Goal: Information Seeking & Learning: Learn about a topic

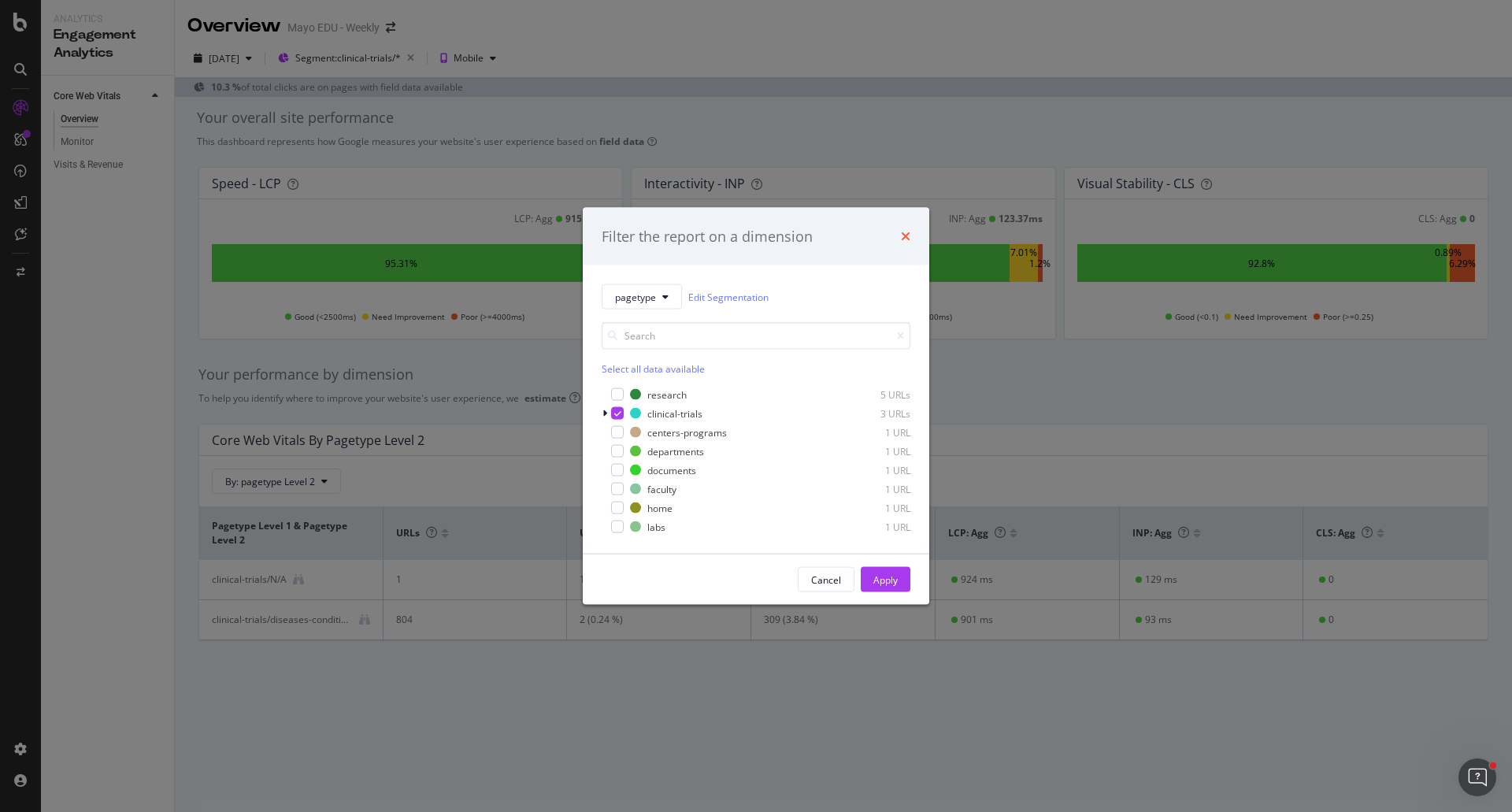
click at [905, 233] on icon "times" at bounding box center [905, 236] width 9 height 12
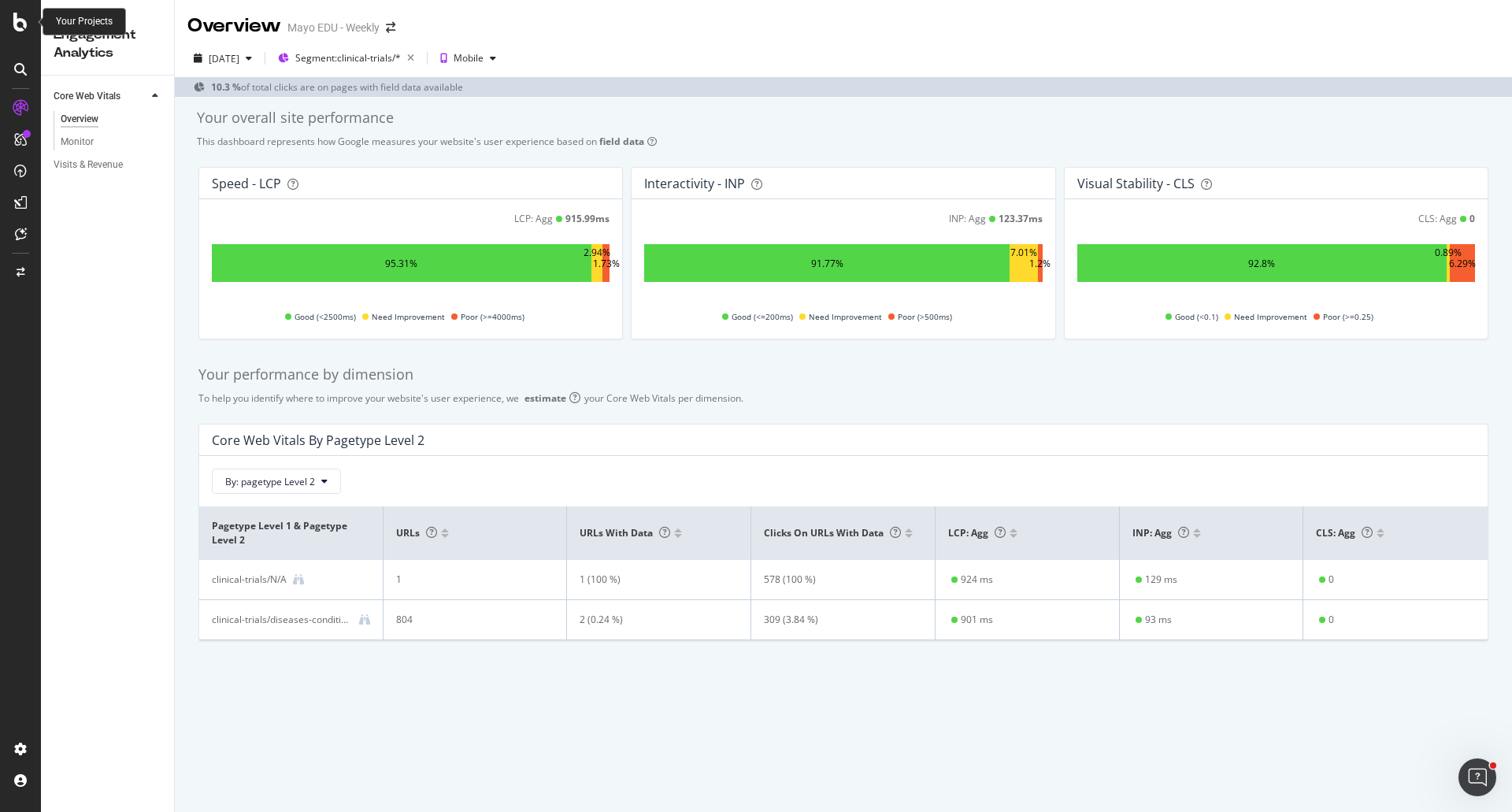
click at [25, 24] on icon at bounding box center [20, 22] width 14 height 19
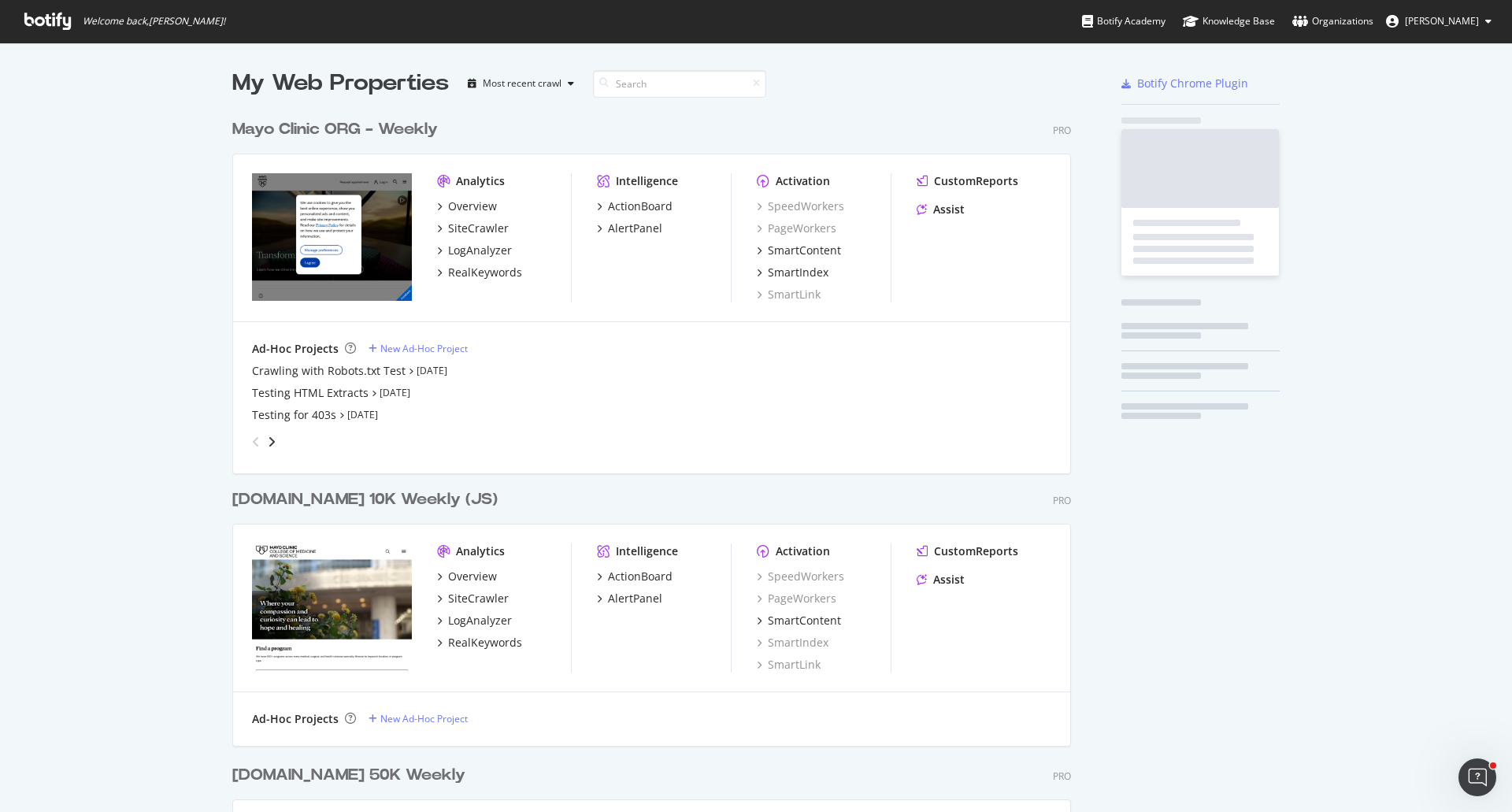
scroll to position [800, 1489]
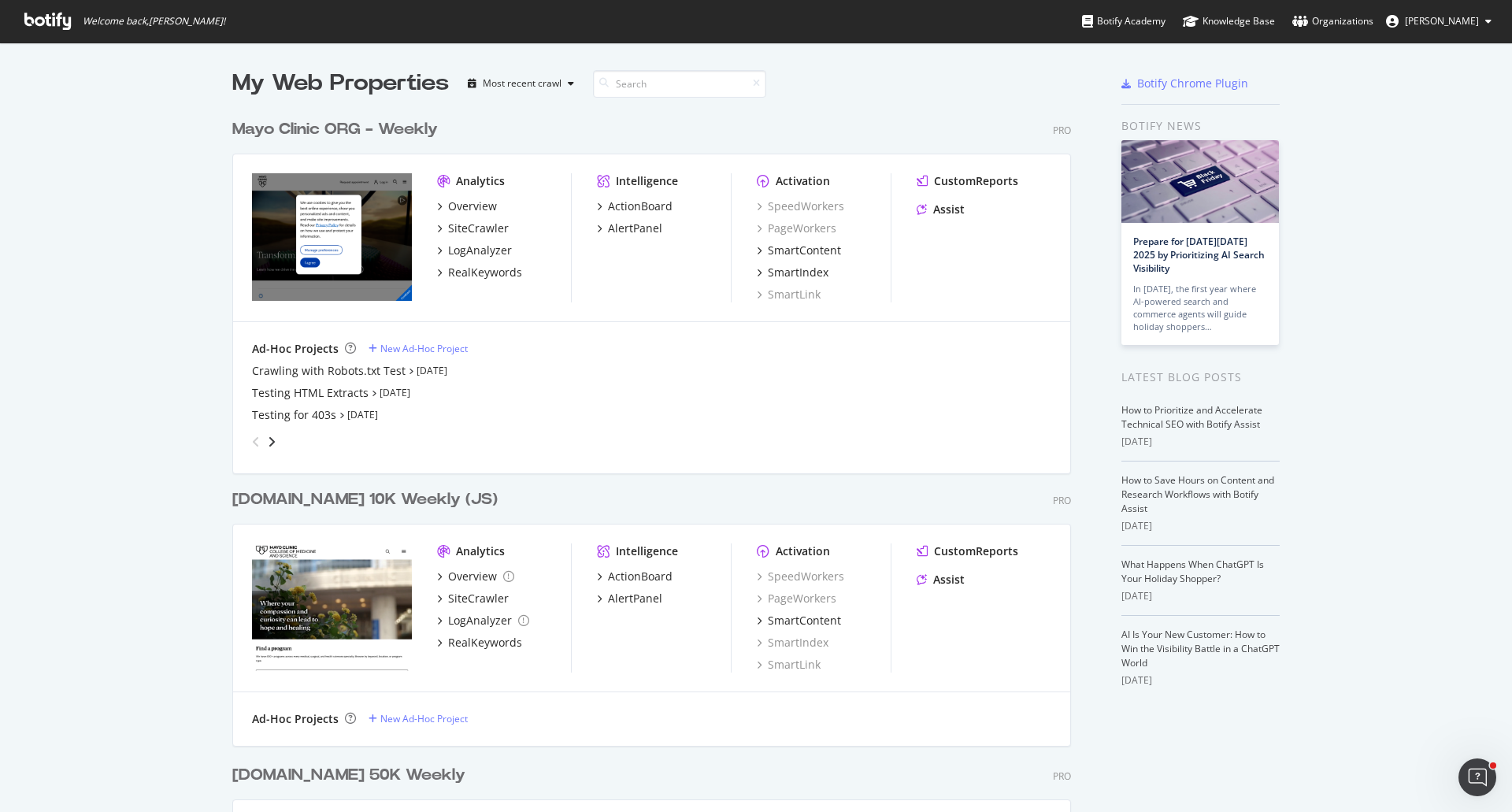
click at [338, 127] on div "Mayo Clinic ORG - Weekly" at bounding box center [335, 130] width 205 height 23
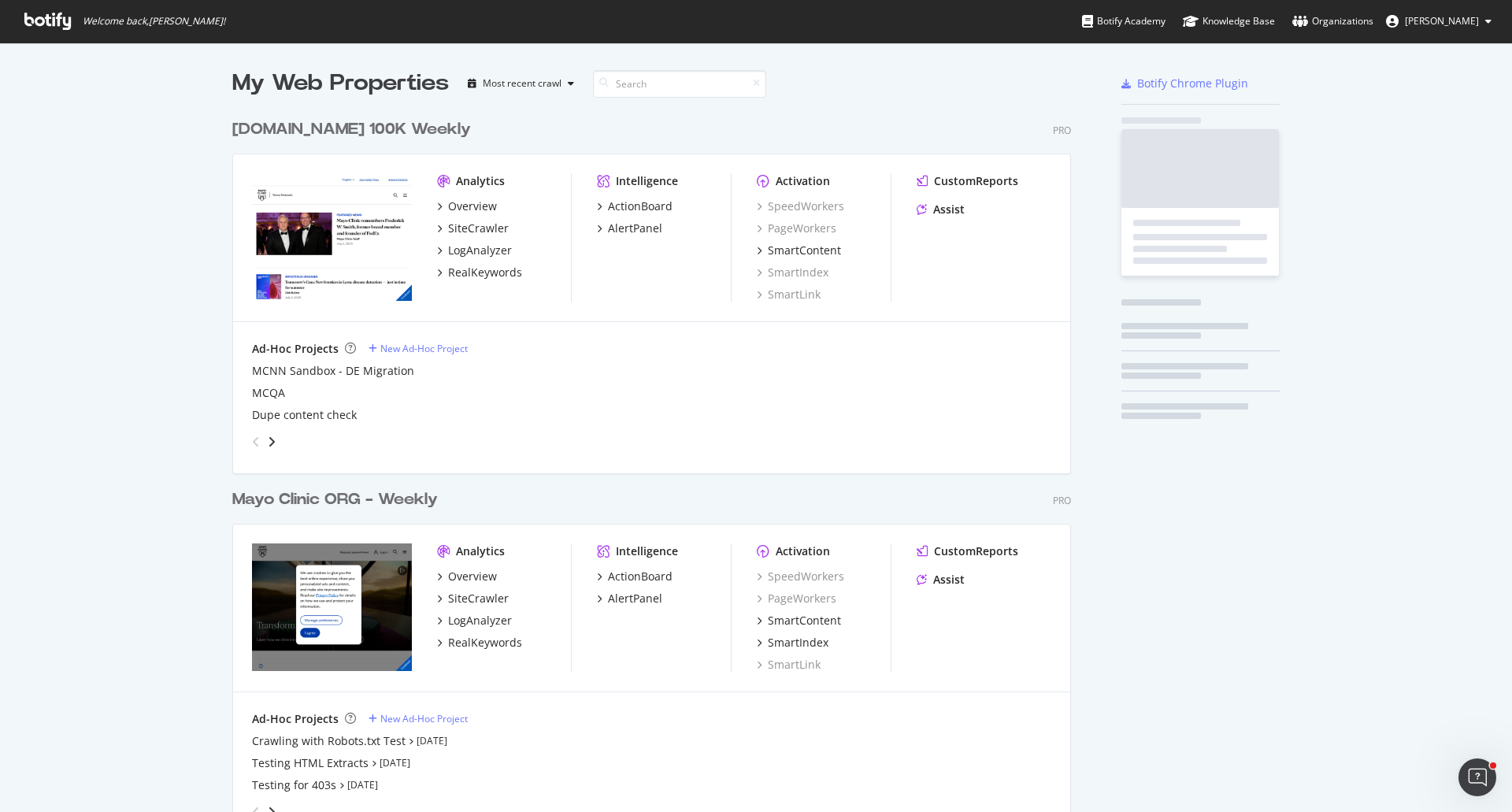
scroll to position [2240, 840]
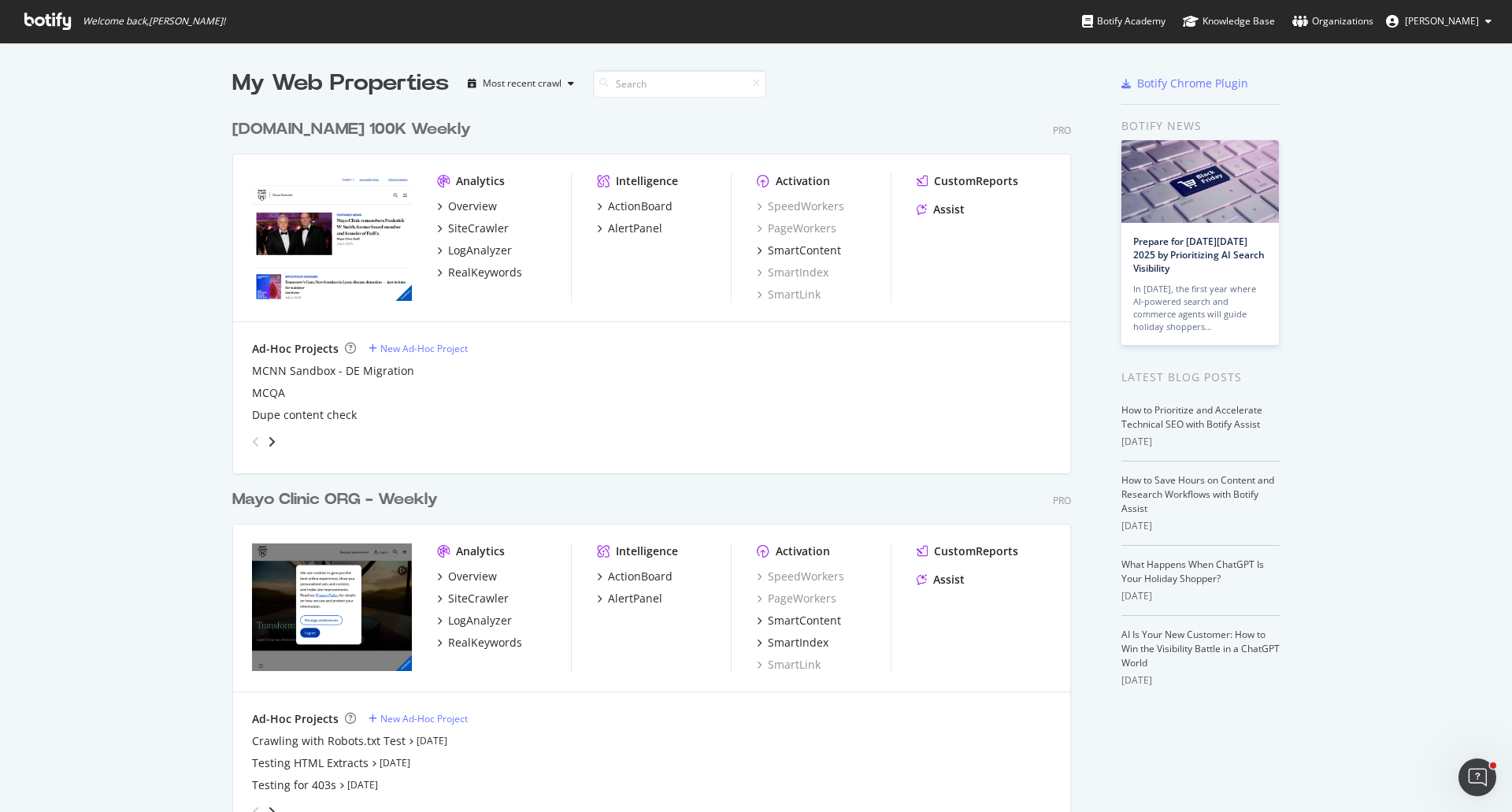
click at [391, 497] on div "Mayo Clinic ORG - Weekly" at bounding box center [335, 500] width 205 height 23
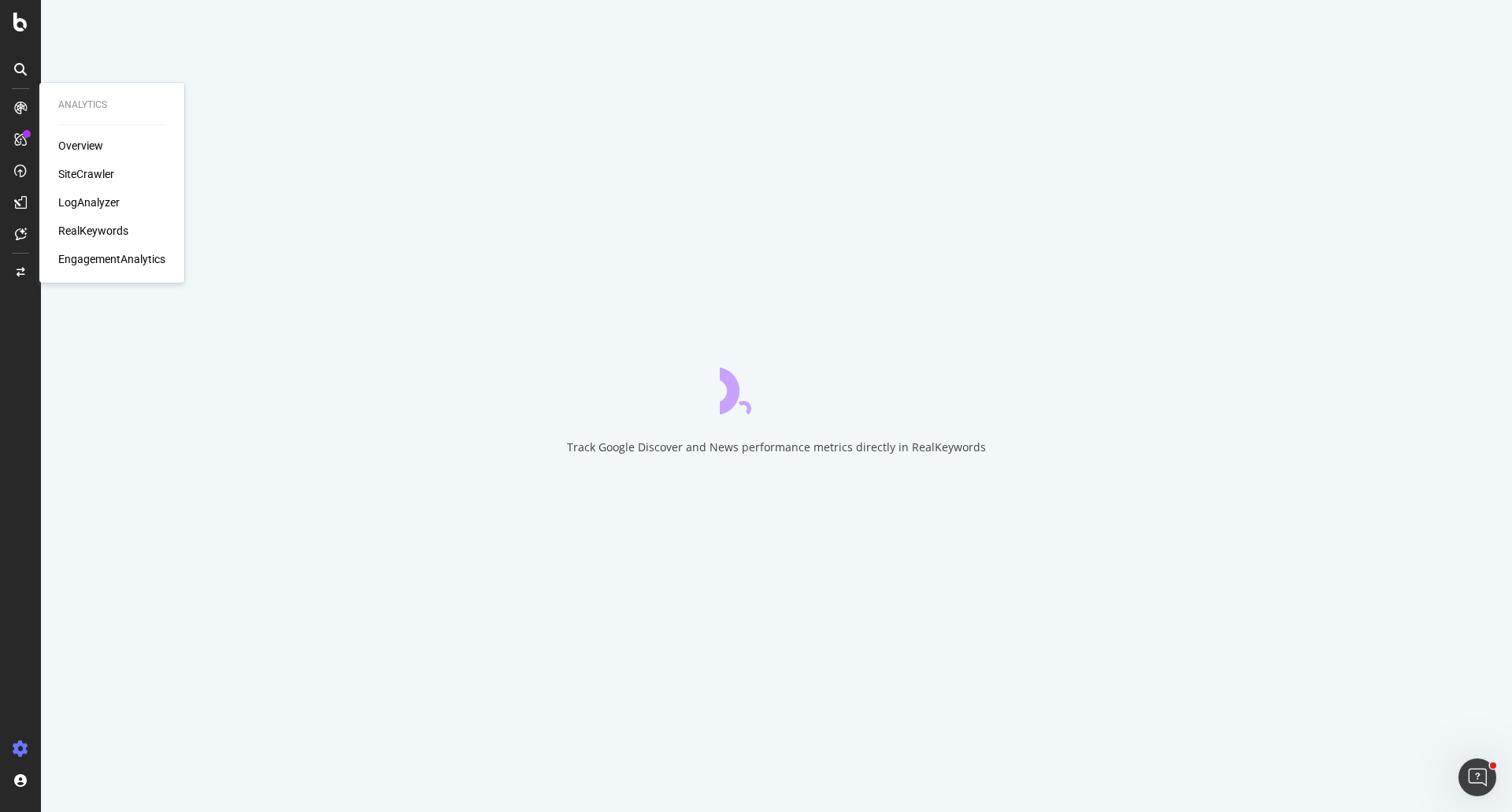
click at [77, 204] on div "LogAnalyzer" at bounding box center [89, 202] width 61 height 16
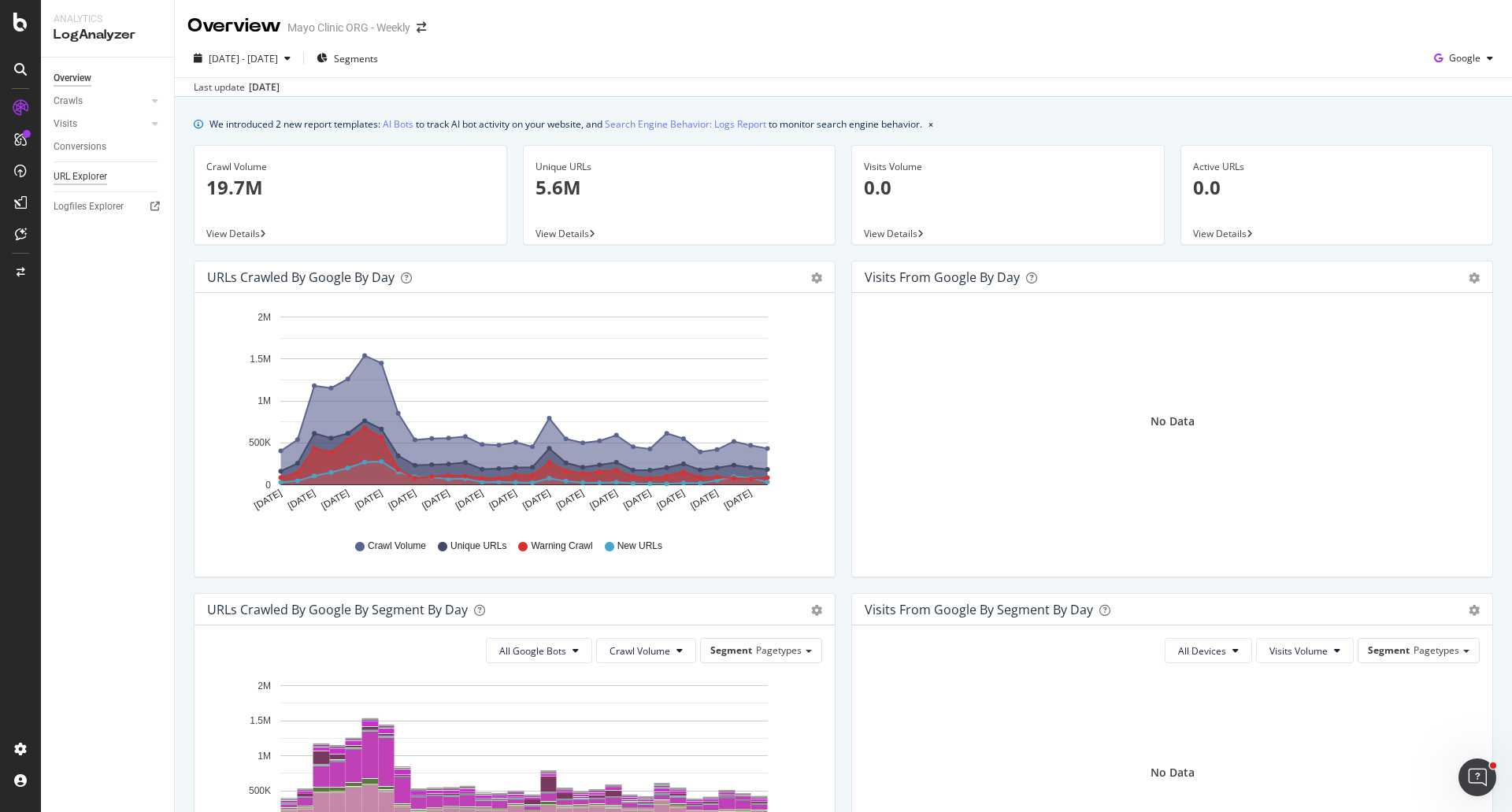
click at [68, 176] on div "URL Explorer" at bounding box center [80, 177] width 54 height 17
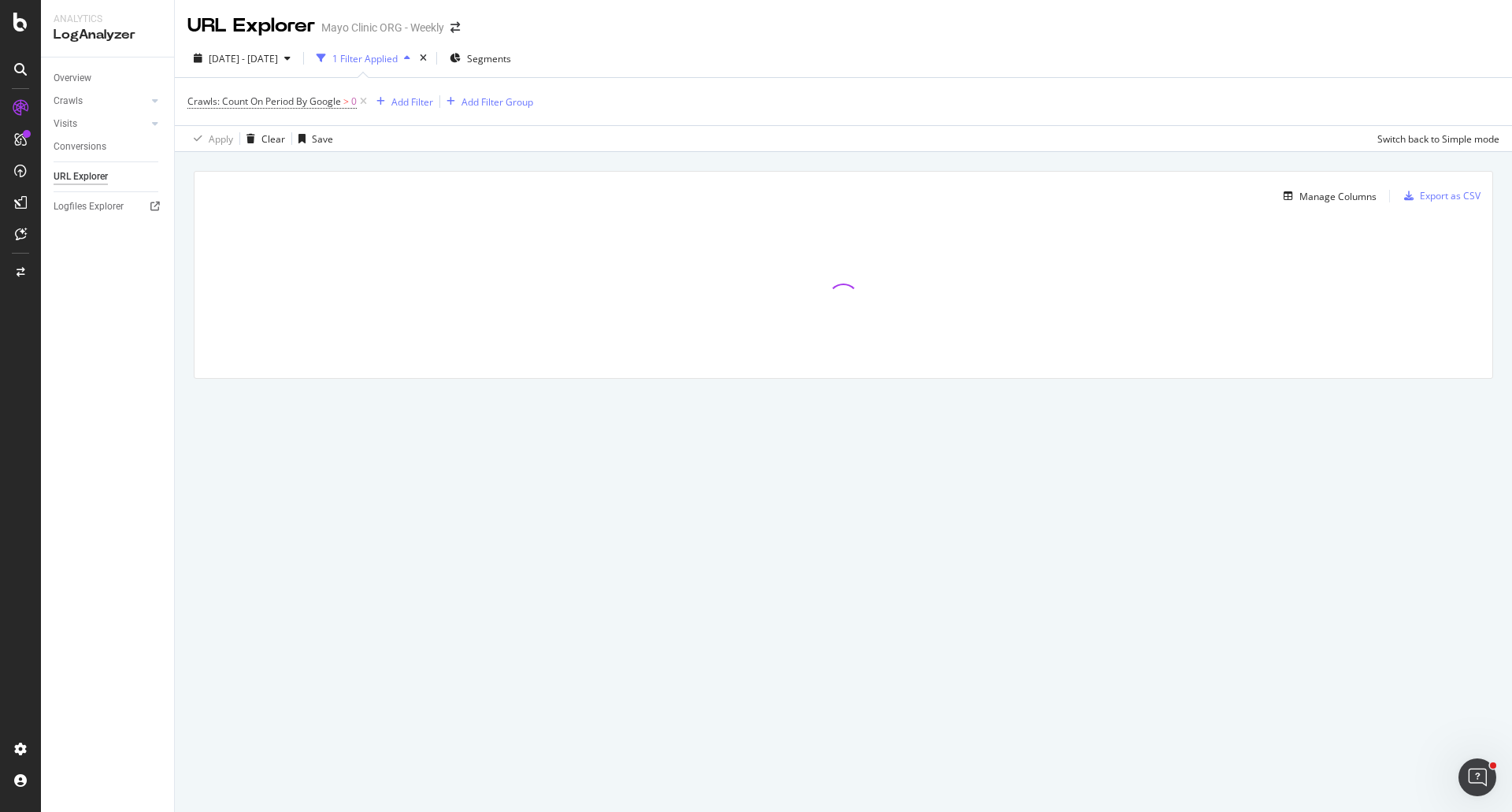
click at [386, 57] on div "1 Filter Applied" at bounding box center [365, 59] width 65 height 13
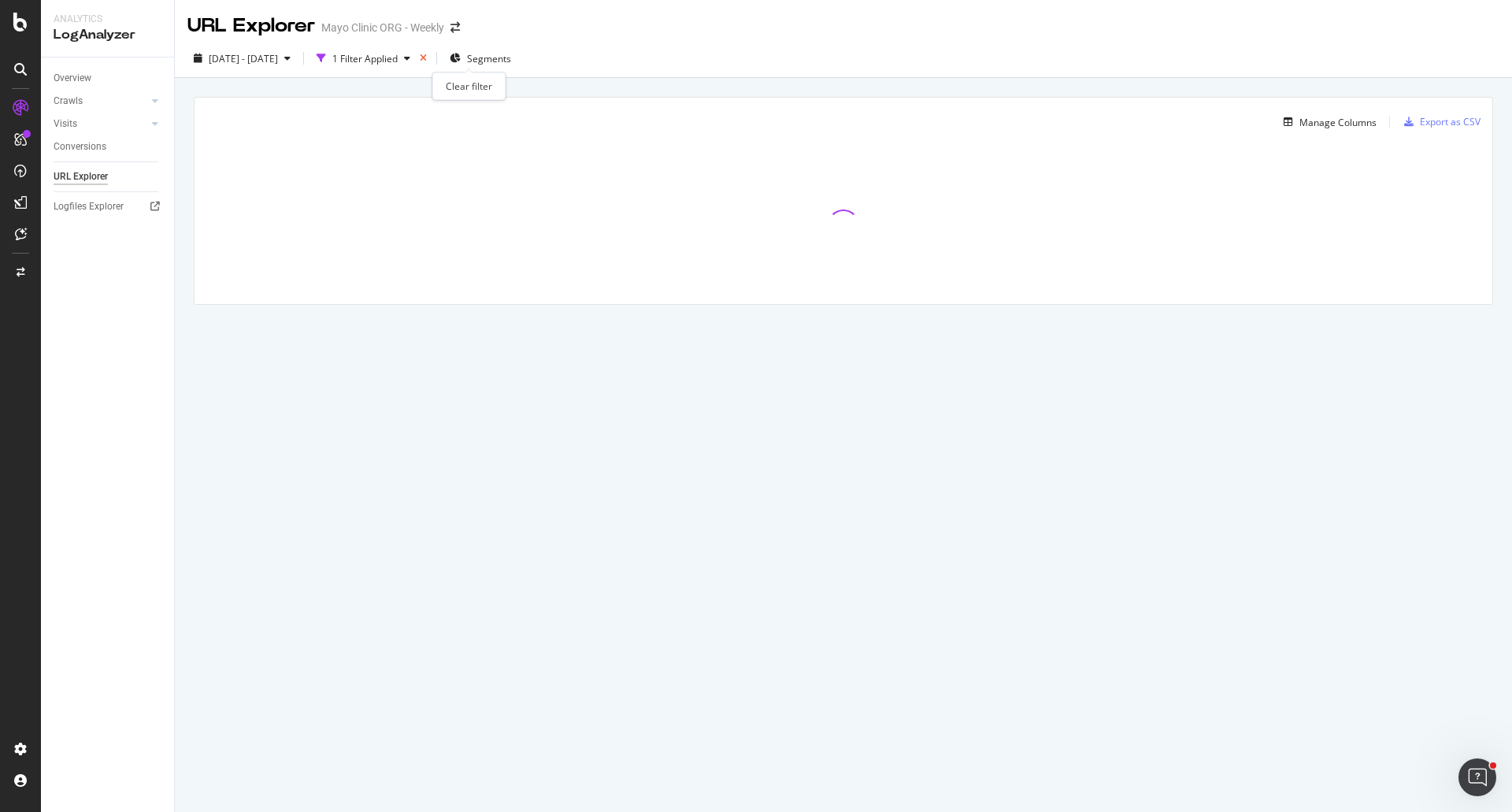
click at [427, 56] on icon "times" at bounding box center [423, 58] width 7 height 9
click at [359, 59] on div "Filters" at bounding box center [346, 59] width 26 height 13
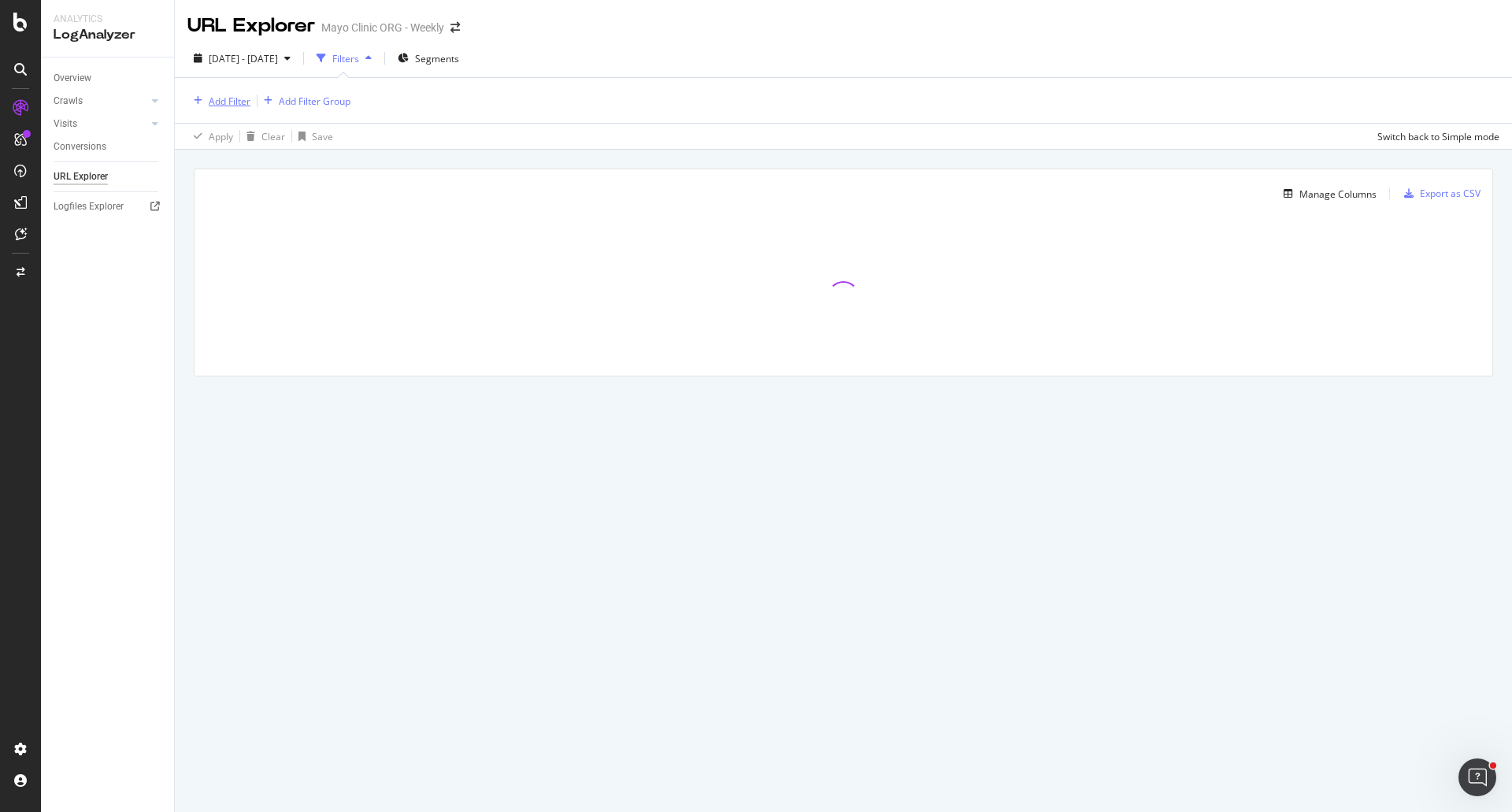
click at [244, 103] on div "Add Filter" at bounding box center [229, 101] width 41 height 13
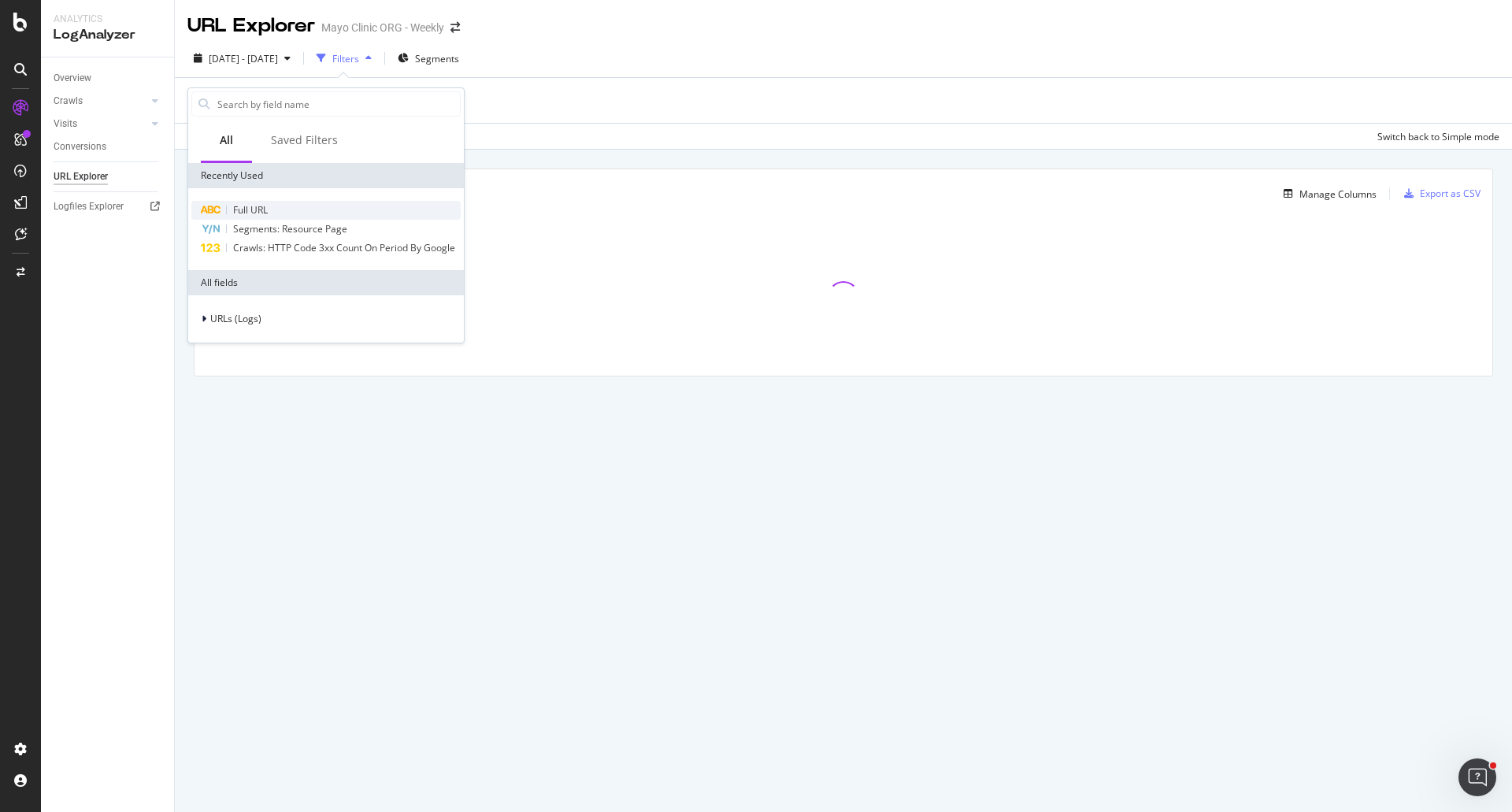
click at [262, 206] on span "Full URL" at bounding box center [251, 210] width 35 height 13
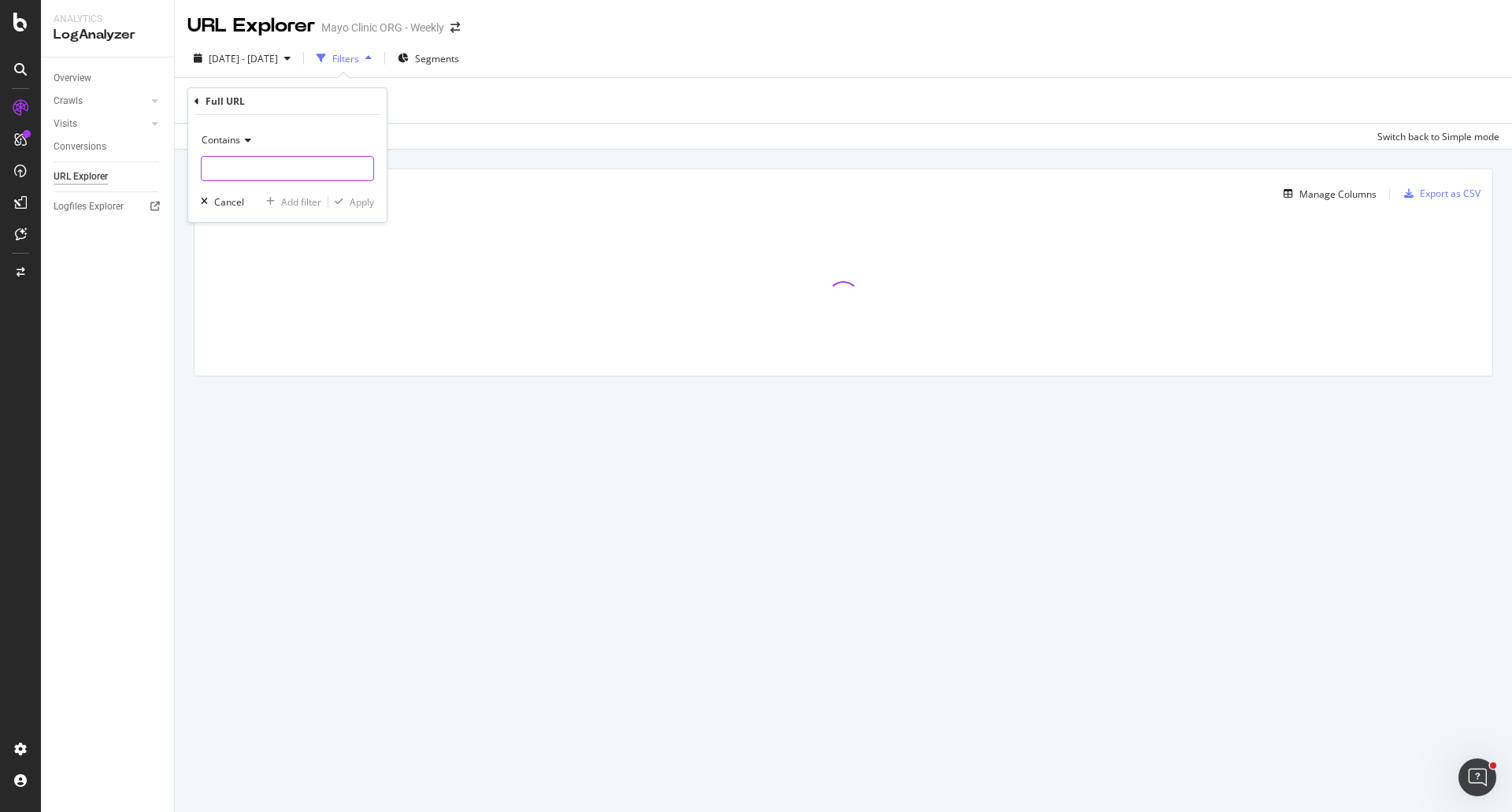
click at [257, 175] on input "text" at bounding box center [287, 168] width 171 height 25
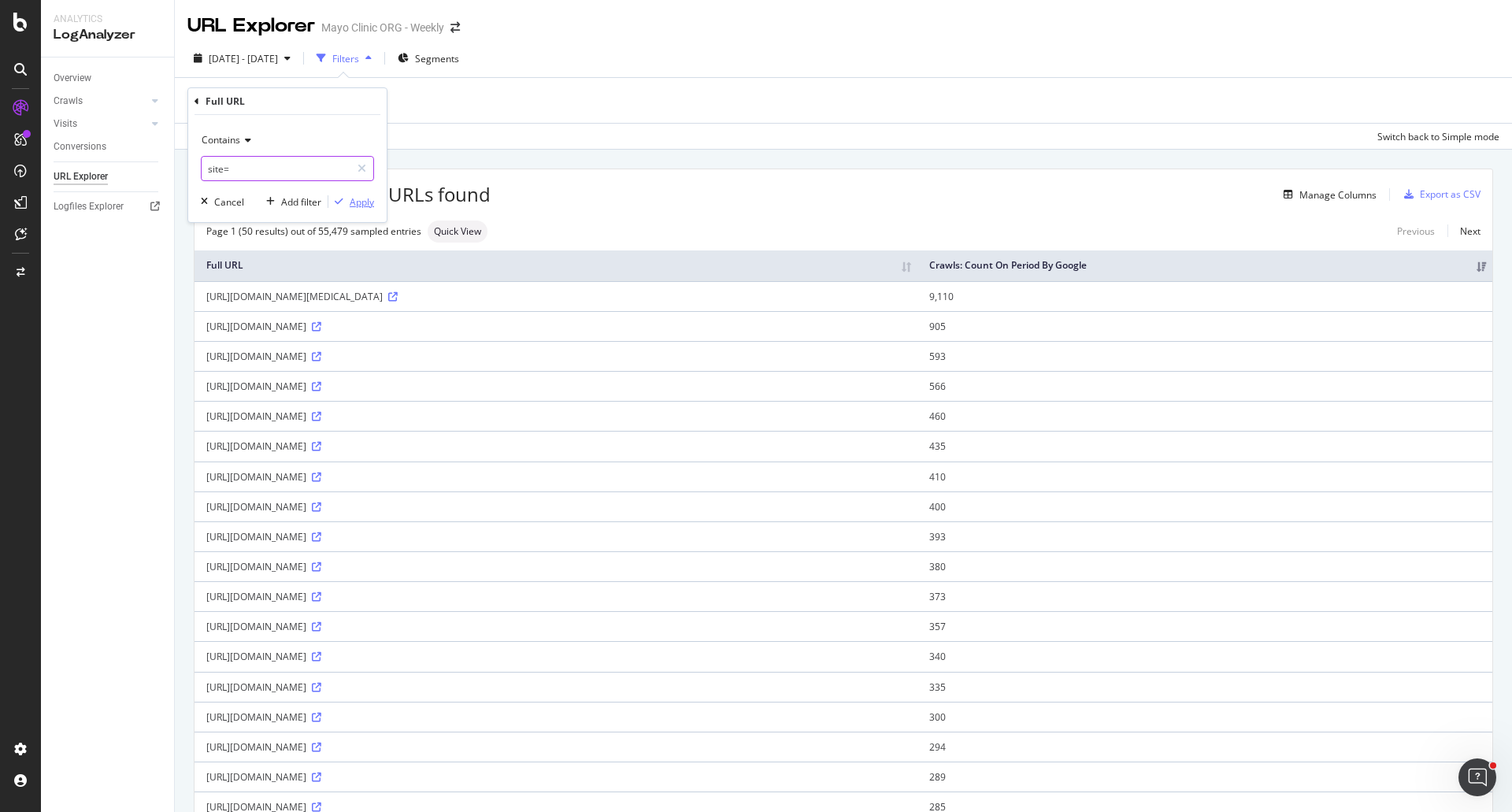
type input "site="
click at [358, 202] on div "Apply" at bounding box center [362, 202] width 25 height 13
